Goal: Task Accomplishment & Management: Complete application form

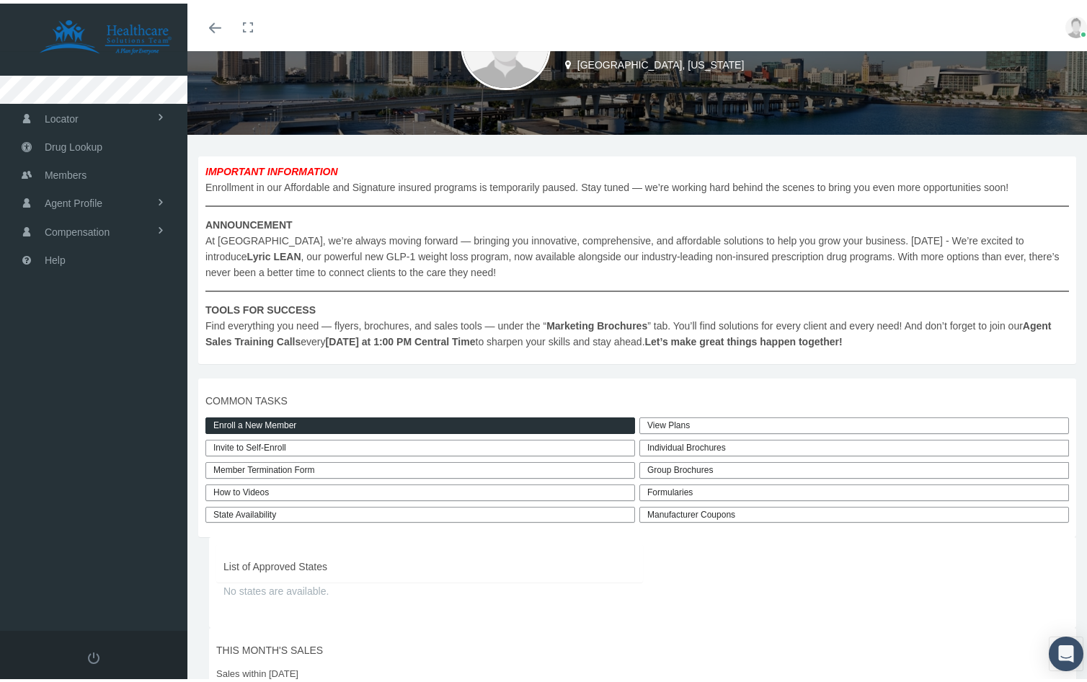
scroll to position [98, 0]
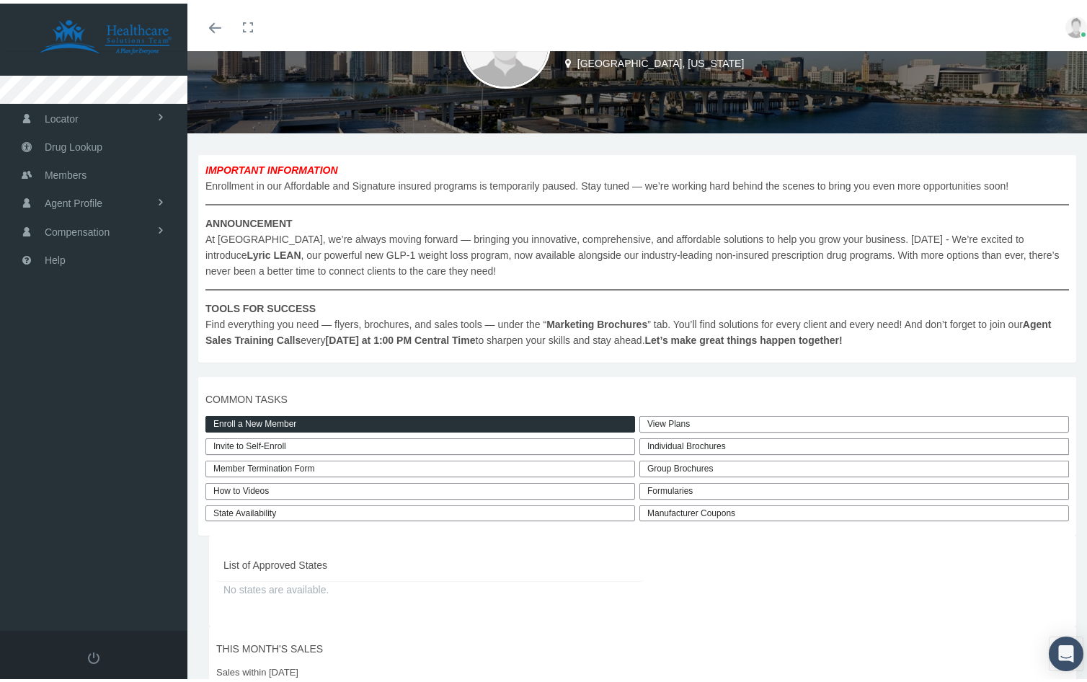
click at [412, 418] on link "Enroll a New Member" at bounding box center [420, 420] width 430 height 17
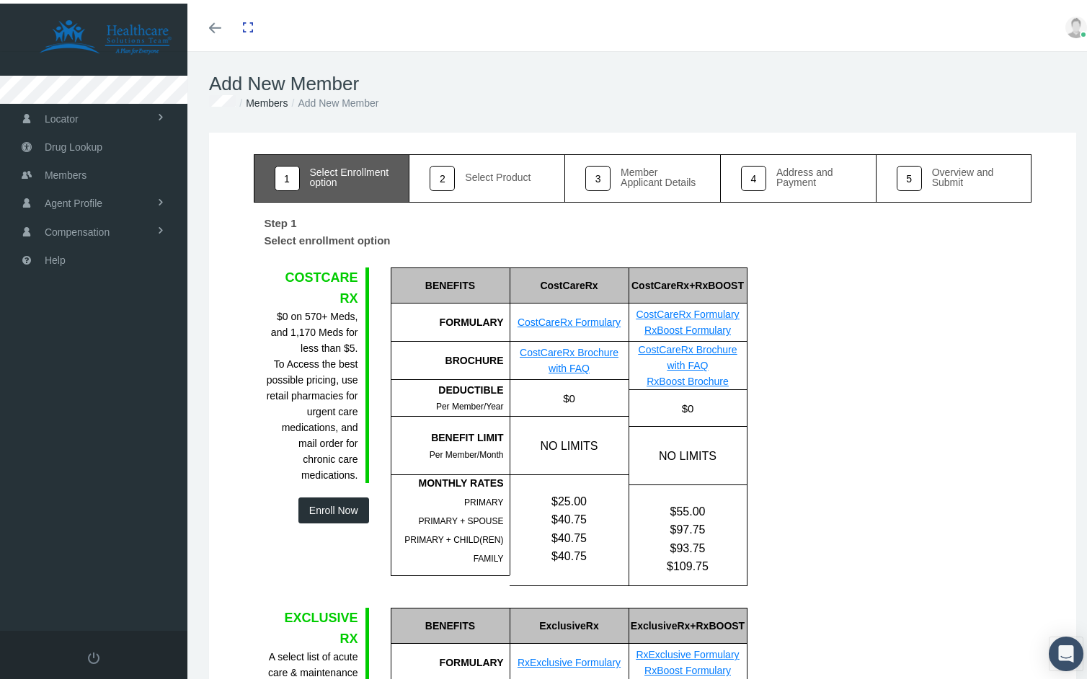
click at [304, 509] on button "Enroll Now" at bounding box center [333, 507] width 71 height 26
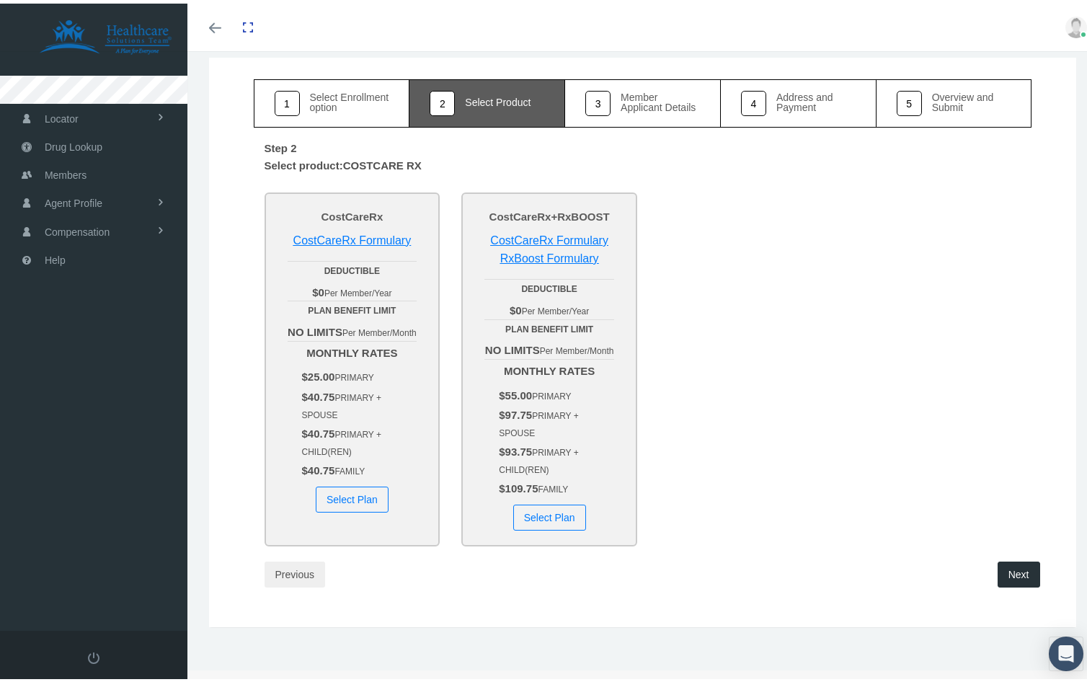
scroll to position [92, 0]
click at [574, 230] on link "CostCareRx Formulary" at bounding box center [549, 236] width 118 height 12
click at [367, 230] on link "CostCareRx Formulary" at bounding box center [352, 236] width 118 height 12
click at [378, 493] on button "Select Plan" at bounding box center [352, 495] width 73 height 26
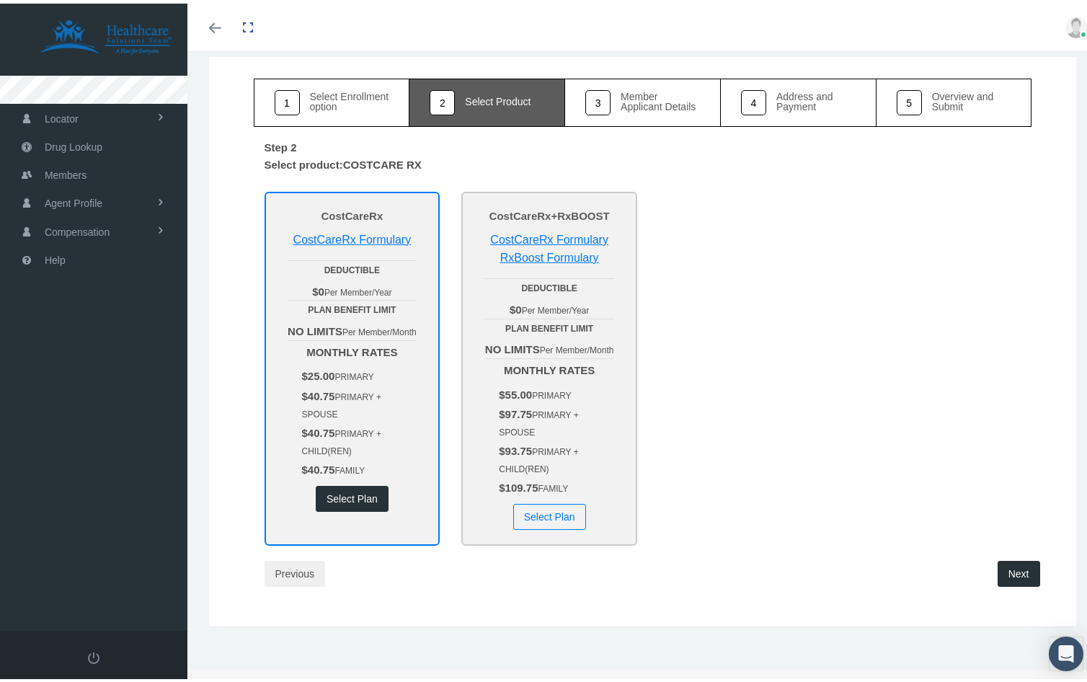
click at [1019, 571] on button "Next" at bounding box center [1019, 570] width 43 height 26
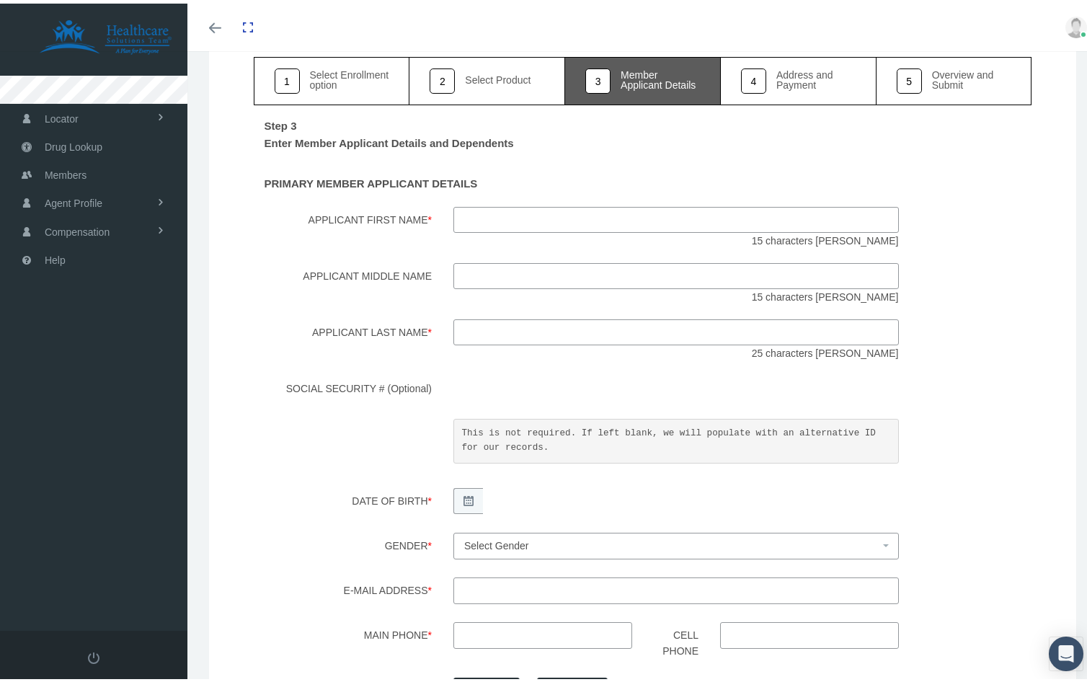
scroll to position [95, 0]
click at [520, 219] on input "Applicant First Name *" at bounding box center [675, 218] width 445 height 26
type input "maNNY"
type input "r"
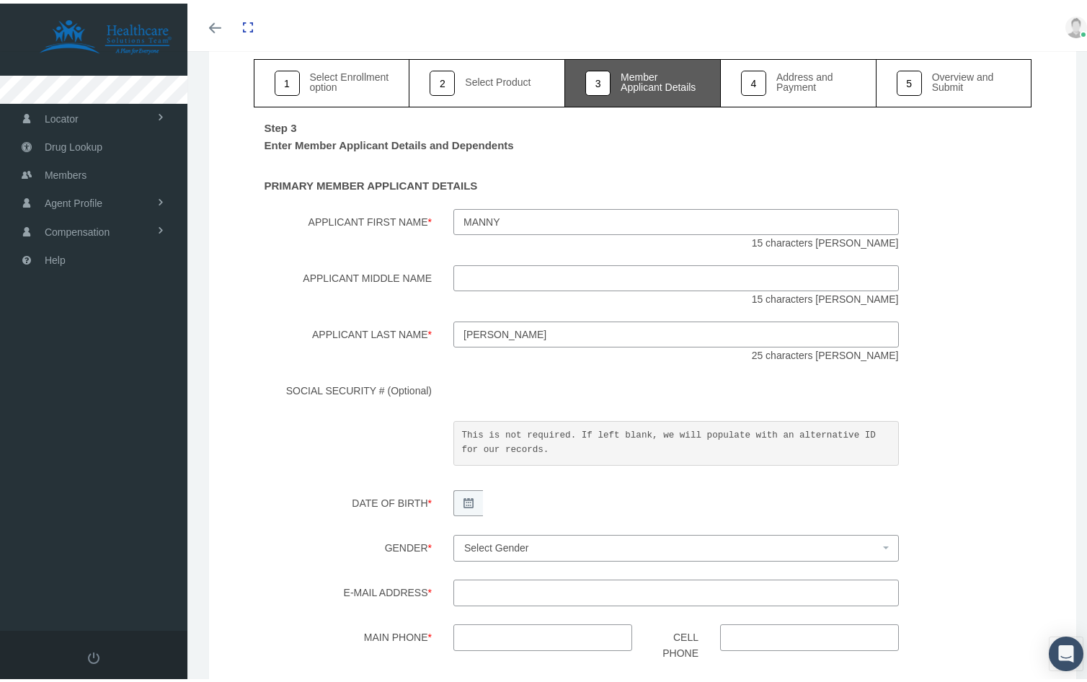
type input "Ruiz"
click at [490, 562] on div "Male Female Select Gender" at bounding box center [676, 546] width 467 height 30
click at [500, 549] on span "Select Gender" at bounding box center [496, 544] width 65 height 12
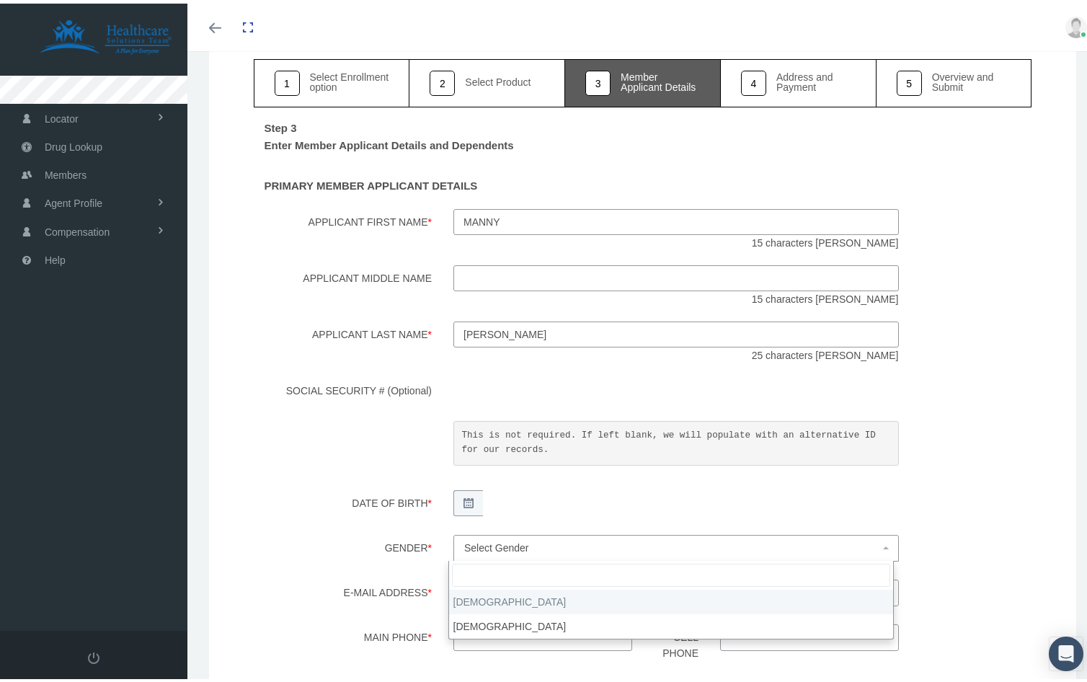
select select "M"
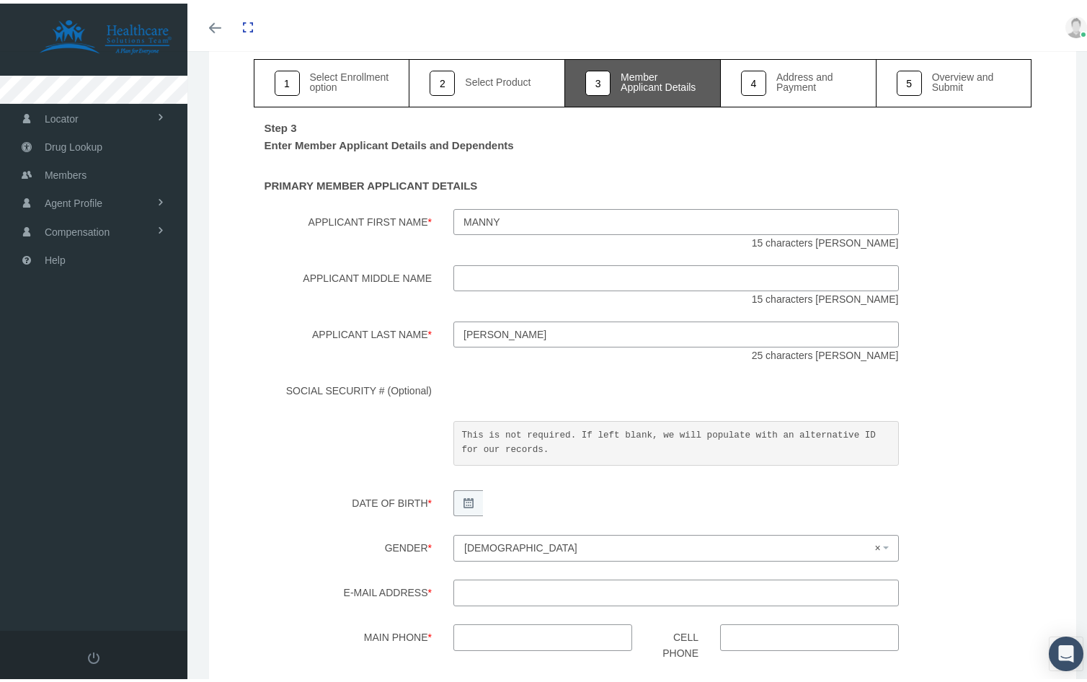
click at [489, 593] on input "E-mail Address *" at bounding box center [675, 589] width 445 height 26
type input "mruiz.meda@GMAIL.COM"
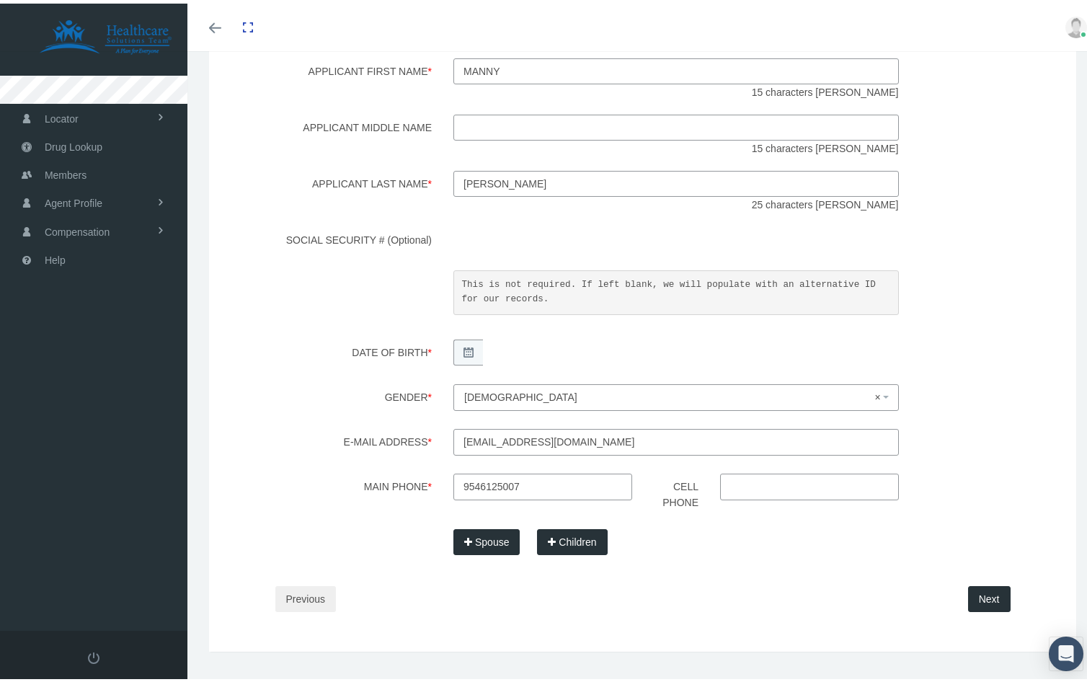
scroll to position [259, 0]
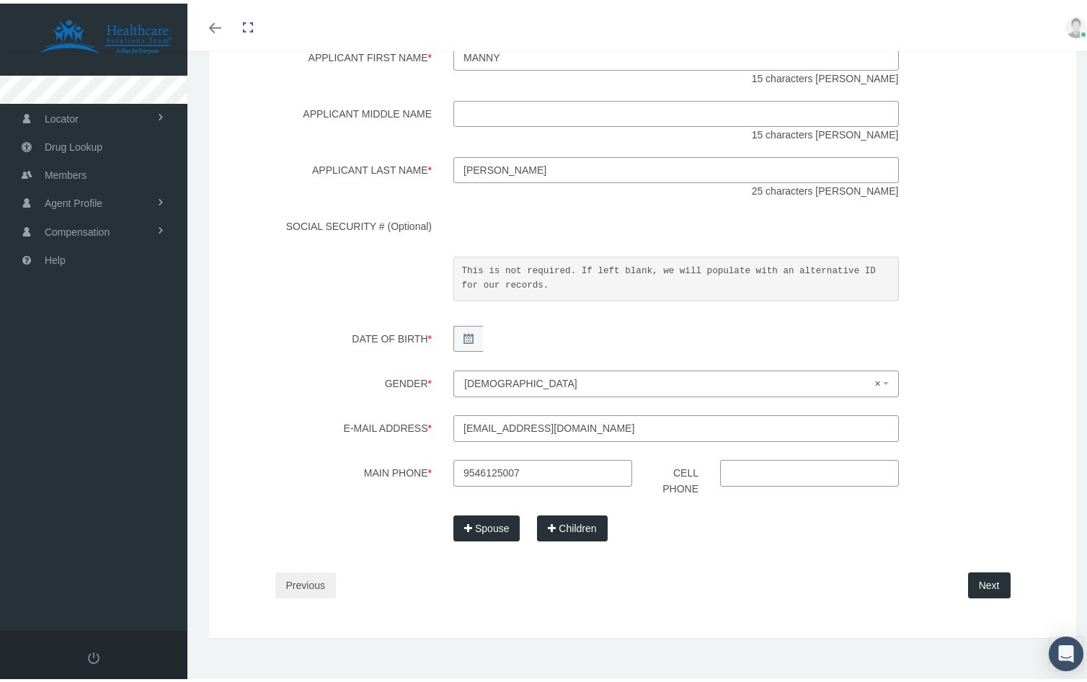
type input "954-612-5007"
click at [1008, 577] on div "Next" at bounding box center [832, 582] width 378 height 26
click at [986, 580] on button "Next" at bounding box center [989, 582] width 43 height 26
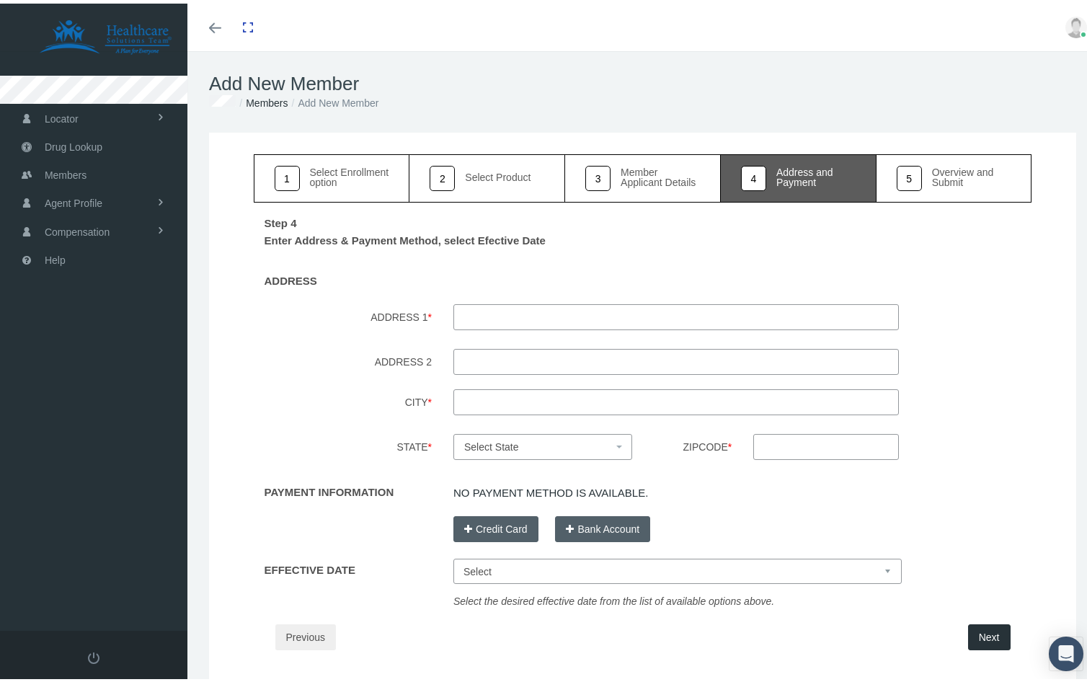
click at [523, 556] on select "Select Oct 1, 2025 Nov 1, 2025 Dec 1, 2025 Jan 1, 2026" at bounding box center [677, 567] width 448 height 25
